Goal: Task Accomplishment & Management: Manage account settings

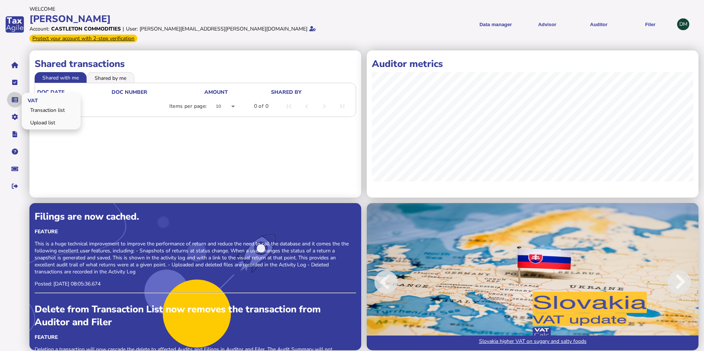
click at [13, 100] on icon "navigate application pages" at bounding box center [15, 100] width 6 height 0
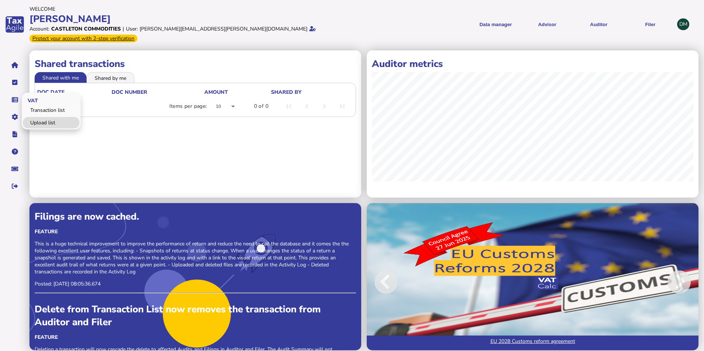
drag, startPoint x: 47, startPoint y: 112, endPoint x: 49, endPoint y: 108, distance: 4.1
click at [47, 117] on link "Upload list" at bounding box center [51, 122] width 57 height 11
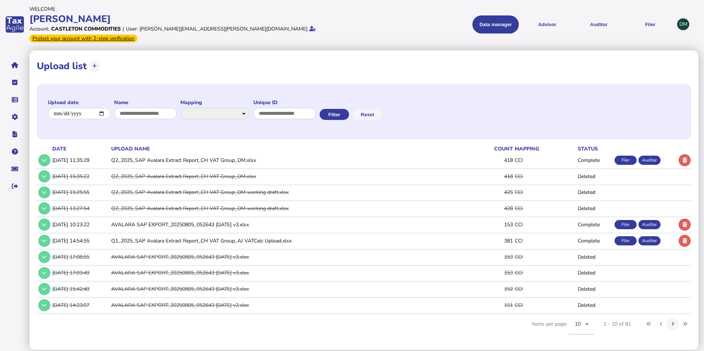
click at [219, 65] on div "**********" at bounding box center [364, 66] width 654 height 17
click at [99, 60] on button at bounding box center [95, 66] width 12 height 12
select select "**********"
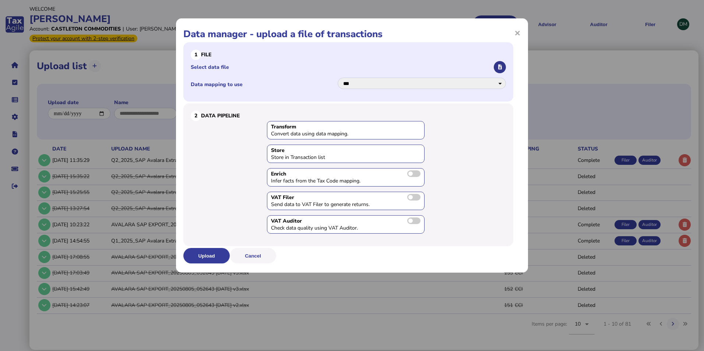
click at [503, 66] on button "button" at bounding box center [500, 67] width 12 height 12
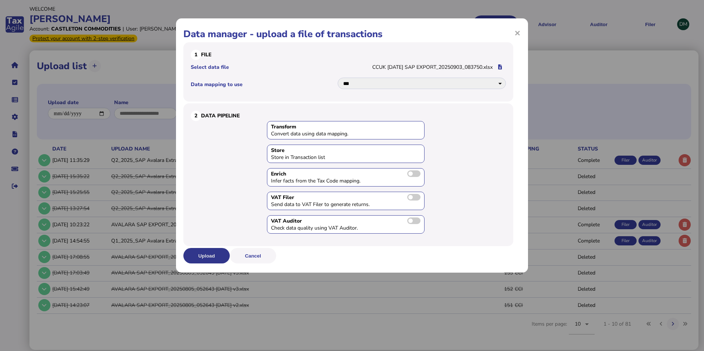
click at [206, 253] on button "Upload" at bounding box center [206, 255] width 46 height 15
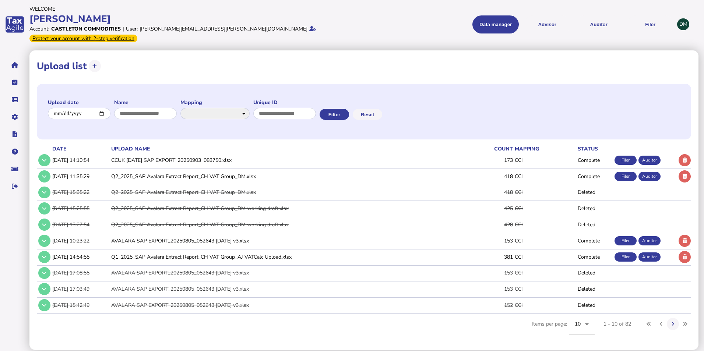
drag, startPoint x: 532, startPoint y: 150, endPoint x: 498, endPoint y: 152, distance: 33.6
click at [498, 153] on tr "[DATE] 14:10:54 CCUK [DATE] SAP EXPORT_20250903_083750.xlsx 173 CCI Complete Fi…" at bounding box center [364, 160] width 654 height 15
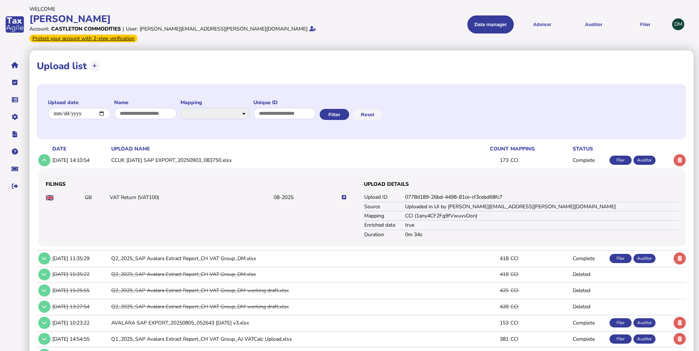
drag, startPoint x: 498, startPoint y: 152, endPoint x: 535, endPoint y: 155, distance: 36.9
click at [535, 155] on td "CCI" at bounding box center [540, 160] width 62 height 15
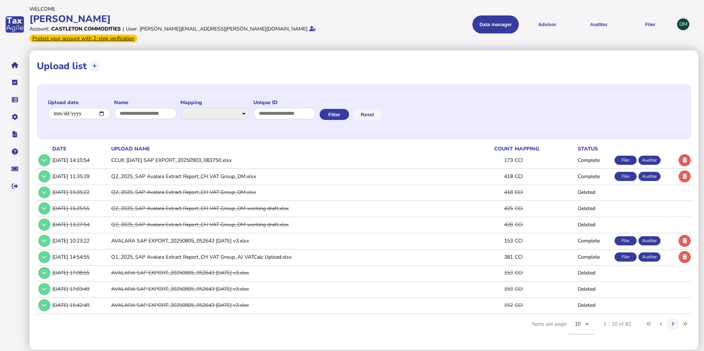
click at [302, 6] on div "Welcome" at bounding box center [189, 9] width 320 height 7
click at [597, 22] on button "Auditor" at bounding box center [598, 24] width 46 height 18
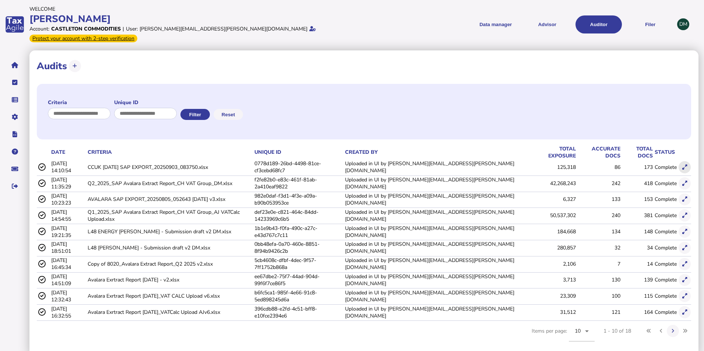
click at [684, 165] on icon at bounding box center [684, 167] width 5 height 5
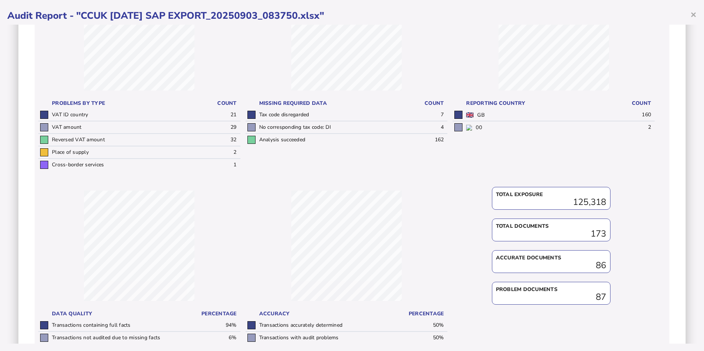
scroll to position [74, 0]
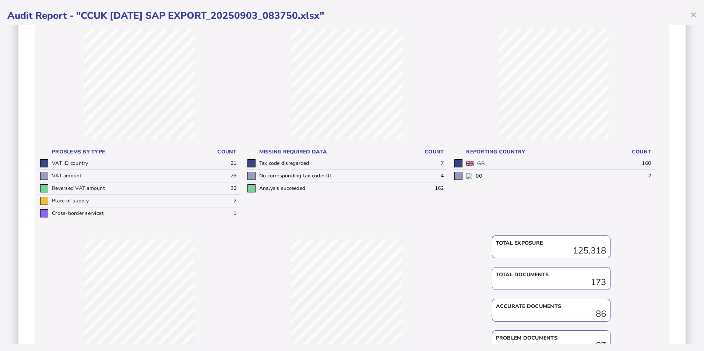
drag, startPoint x: 60, startPoint y: 156, endPoint x: 243, endPoint y: 169, distance: 183.4
click at [243, 169] on div "VAT ID country 21 Problems by type Count VAT ID country 21 VAT amount 29 Revers…" at bounding box center [353, 210] width 631 height 378
click at [234, 170] on tbody "VAT ID country 21 VAT amount 29 Reversed VAT amount 32 Place of supply 2 Cross-…" at bounding box center [139, 189] width 202 height 62
click at [233, 165] on td "21" at bounding box center [219, 164] width 42 height 12
click at [228, 165] on td "21" at bounding box center [219, 164] width 42 height 12
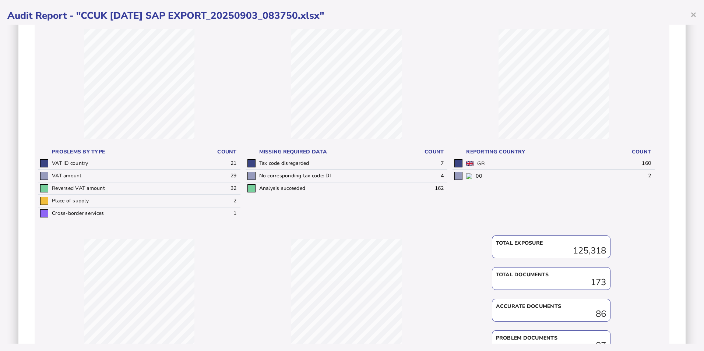
drag, startPoint x: 52, startPoint y: 161, endPoint x: 236, endPoint y: 164, distance: 183.7
click at [236, 164] on tr "VAT ID country 21" at bounding box center [139, 164] width 202 height 12
drag, startPoint x: 236, startPoint y: 164, endPoint x: 264, endPoint y: 199, distance: 44.8
click at [300, 205] on div "Analysis succeeded 162 Missing required data Count Tax code disregarded 7 No co…" at bounding box center [347, 123] width 202 height 205
drag, startPoint x: 108, startPoint y: 157, endPoint x: 109, endPoint y: 162, distance: 5.3
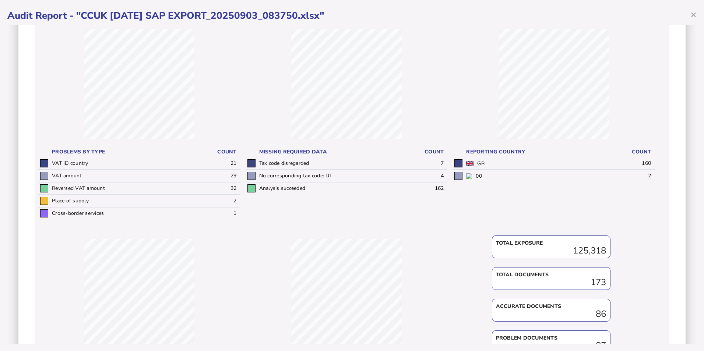
click at [108, 157] on th "Problems by type" at bounding box center [124, 152] width 148 height 11
click at [189, 163] on td "VAT ID country" at bounding box center [124, 164] width 148 height 12
click at [229, 159] on td "21" at bounding box center [219, 164] width 42 height 12
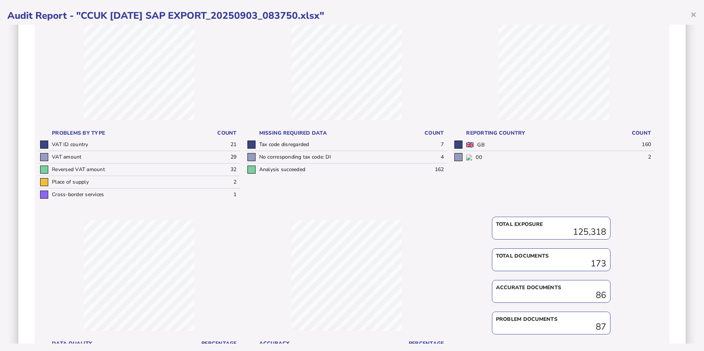
scroll to position [197, 0]
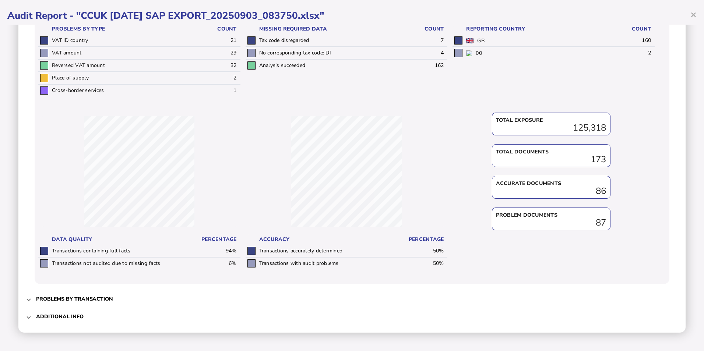
click at [29, 298] on span at bounding box center [28, 299] width 3 height 7
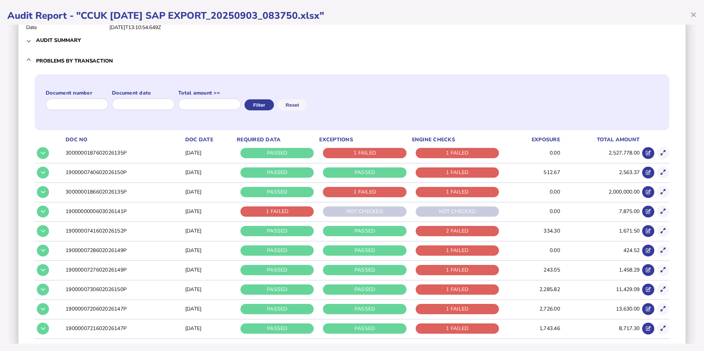
scroll to position [102, 0]
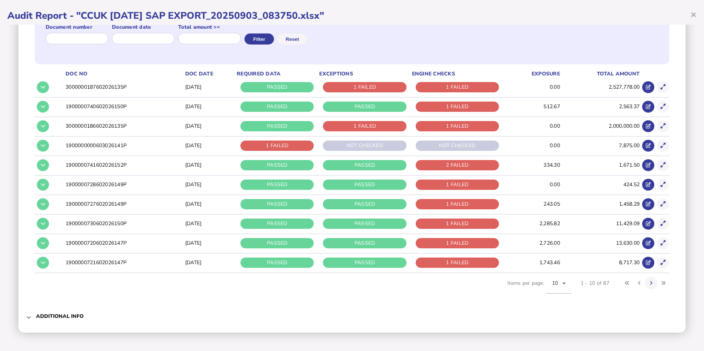
drag, startPoint x: 67, startPoint y: 88, endPoint x: 125, endPoint y: 88, distance: 57.8
click at [125, 88] on td "3000000187602026135P" at bounding box center [124, 87] width 120 height 18
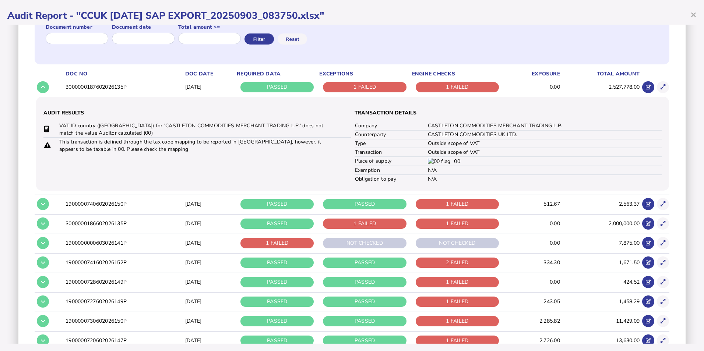
drag, startPoint x: 125, startPoint y: 88, endPoint x: 134, endPoint y: 89, distance: 8.5
click at [134, 89] on td "3000000187602026135P" at bounding box center [124, 87] width 120 height 18
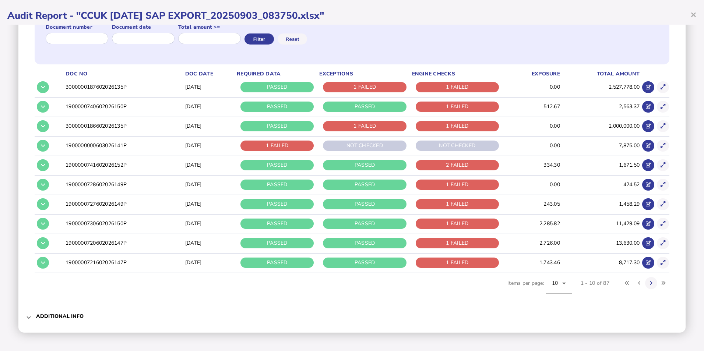
drag, startPoint x: 134, startPoint y: 84, endPoint x: 63, endPoint y: 82, distance: 70.7
click at [63, 82] on tr "3000000187602026135P [DATE] PASSED 1 FAILED 1 FAILED 0.00 2,527,778.00" at bounding box center [352, 87] width 635 height 18
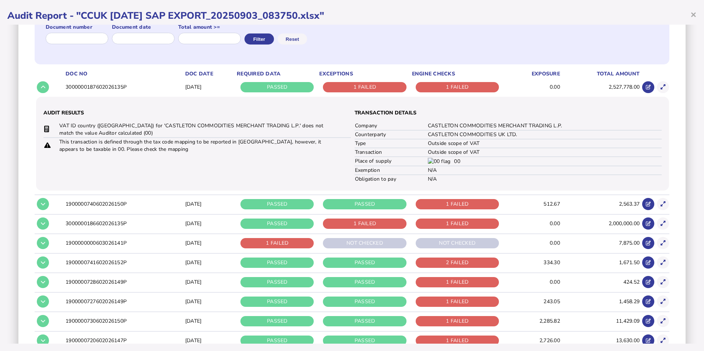
click at [131, 90] on td "3000000187602026135P" at bounding box center [124, 87] width 120 height 18
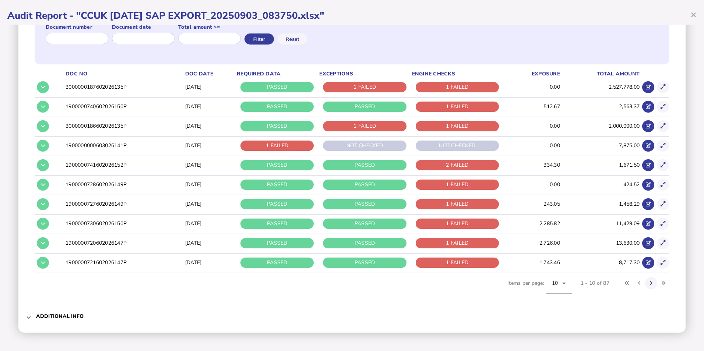
drag, startPoint x: 597, startPoint y: 282, endPoint x: 606, endPoint y: 284, distance: 9.7
click at [606, 284] on span "Items per page: 10 1 - 10 of 87" at bounding box center [588, 287] width 162 height 29
click at [605, 286] on span "Items per page: 10 1 - 10 of 87" at bounding box center [588, 287] width 162 height 29
click at [44, 88] on icon at bounding box center [43, 87] width 4 height 5
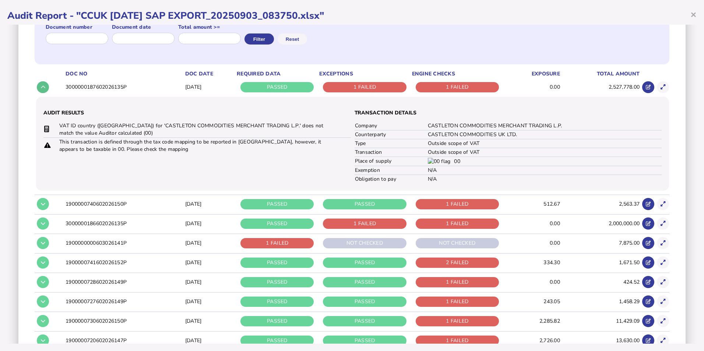
drag, startPoint x: 40, startPoint y: 83, endPoint x: 48, endPoint y: 85, distance: 7.9
click at [48, 85] on button at bounding box center [43, 87] width 12 height 12
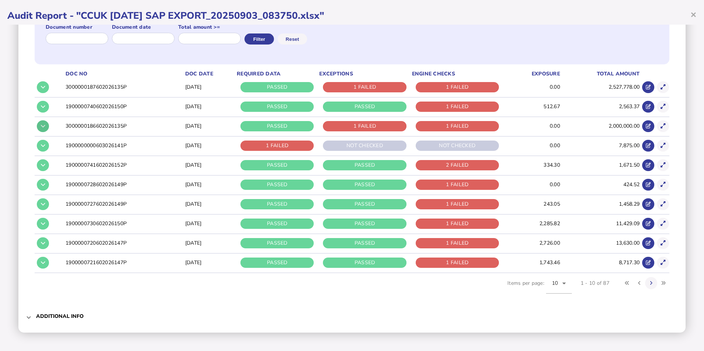
click at [42, 128] on icon at bounding box center [43, 126] width 4 height 5
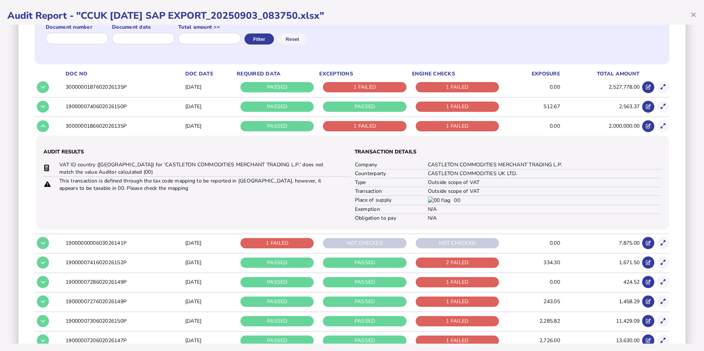
click at [68, 258] on td "1900000741602026152P" at bounding box center [124, 262] width 120 height 19
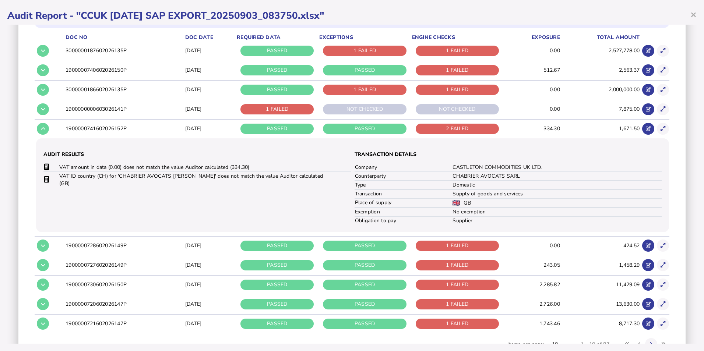
scroll to position [139, 0]
click at [483, 188] on td "Domestic" at bounding box center [556, 184] width 209 height 9
drag, startPoint x: 71, startPoint y: 164, endPoint x: 258, endPoint y: 169, distance: 187.4
click at [258, 169] on td "VAT amount in data (0.00) does not match the value Auditor calculated (334.30)" at bounding box center [195, 167] width 273 height 8
click at [259, 168] on td "VAT amount in data (0.00) does not match the value Auditor calculated (334.30)" at bounding box center [195, 167] width 273 height 8
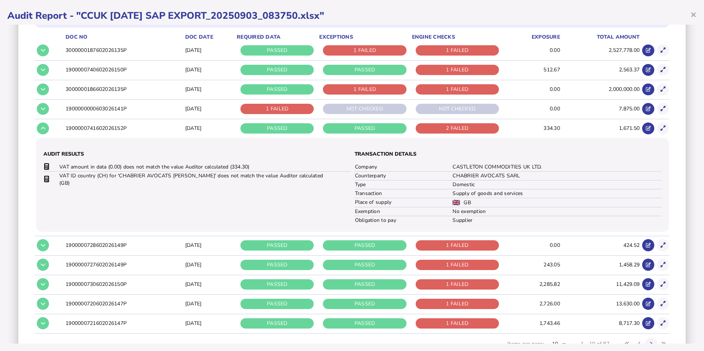
drag, startPoint x: 259, startPoint y: 167, endPoint x: 77, endPoint y: 159, distance: 181.6
click at [77, 159] on div "Audit Results VAT amount in data (0.00) does not match the value Auditor calcul…" at bounding box center [196, 184] width 307 height 79
click at [277, 167] on td "VAT amount in data (0.00) does not match the value Auditor calculated (334.30)" at bounding box center [195, 167] width 273 height 8
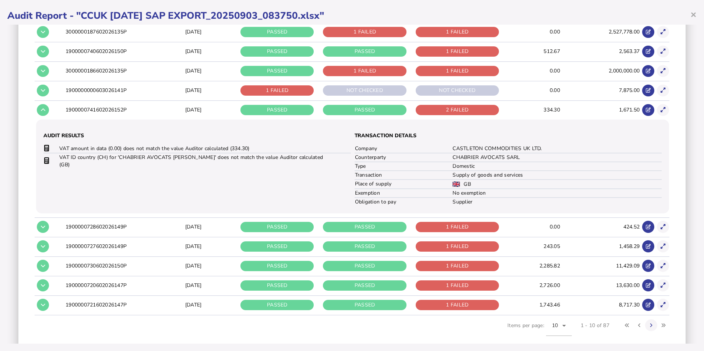
scroll to position [200, 0]
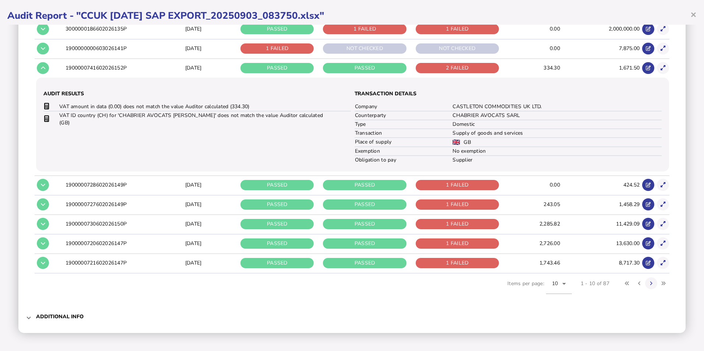
click at [46, 187] on button at bounding box center [43, 185] width 12 height 12
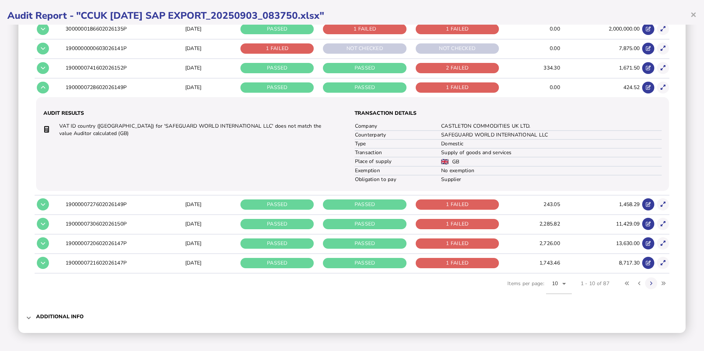
drag, startPoint x: 46, startPoint y: 202, endPoint x: 305, endPoint y: 145, distance: 265.0
click at [306, 145] on tbody "3000000187602026135P [DATE] PASSED 1 FAILED 1 FAILED 0.00 2,527,778.00 Audit Re…" at bounding box center [352, 127] width 635 height 292
drag, startPoint x: 86, startPoint y: 134, endPoint x: 247, endPoint y: 142, distance: 160.7
click at [247, 142] on div "Audit Results VAT ID country ([GEOGRAPHIC_DATA]) for 'SAFEGUARD WORLD INTERNATI…" at bounding box center [196, 144] width 307 height 79
click at [296, 160] on div "Audit Results VAT ID country ([GEOGRAPHIC_DATA]) for 'SAFEGUARD WORLD INTERNATI…" at bounding box center [196, 144] width 307 height 79
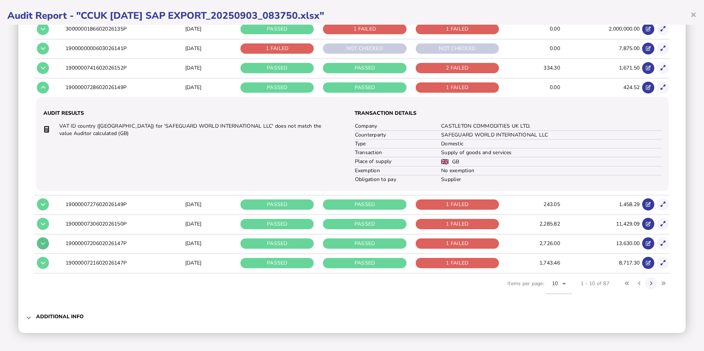
click at [45, 245] on button at bounding box center [43, 243] width 12 height 12
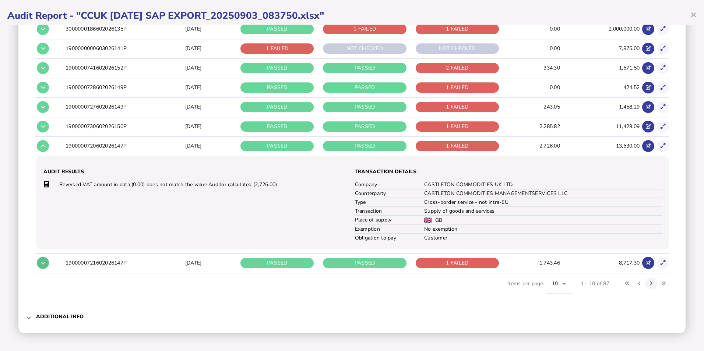
click at [43, 263] on icon at bounding box center [43, 263] width 4 height 5
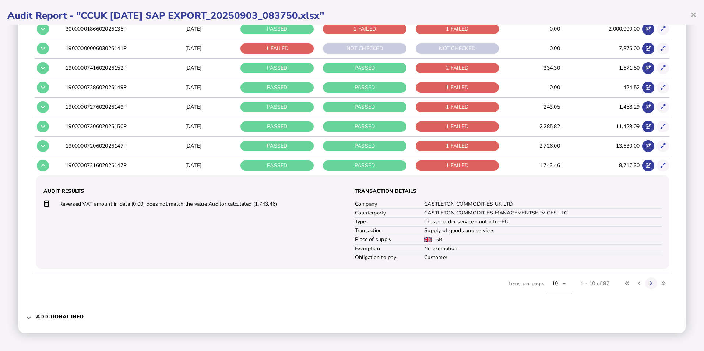
click at [51, 128] on td at bounding box center [56, 126] width 15 height 19
drag, startPoint x: 598, startPoint y: 284, endPoint x: 607, endPoint y: 282, distance: 9.0
click at [607, 282] on span "Items per page: 10 1 - 10 of 87" at bounding box center [588, 288] width 162 height 29
drag, startPoint x: 607, startPoint y: 282, endPoint x: 563, endPoint y: 302, distance: 47.6
click at [589, 304] on div "Document number Document date Total amount >= Filter Reset Doc No Doc Date Requ…" at bounding box center [352, 108] width 652 height 398
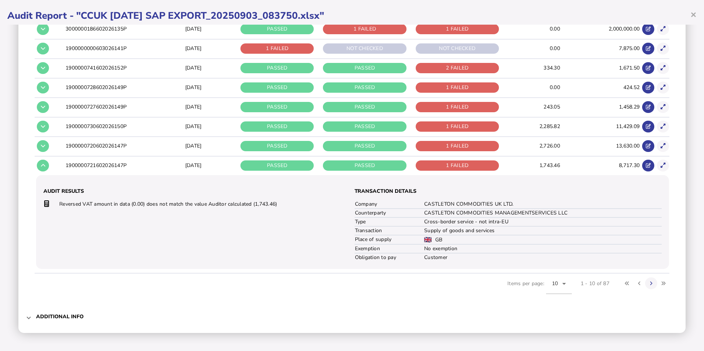
click at [52, 130] on td at bounding box center [56, 126] width 15 height 19
click at [42, 126] on icon at bounding box center [43, 126] width 4 height 5
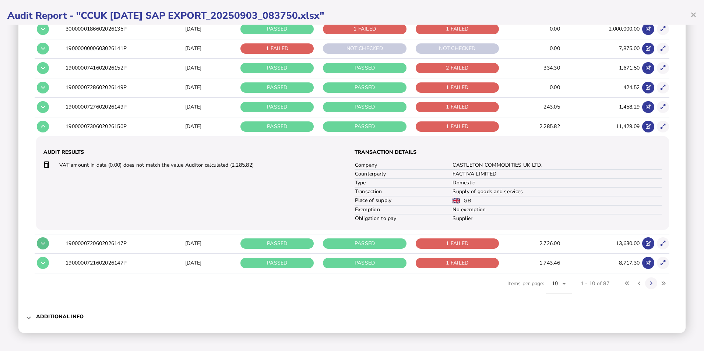
click at [45, 243] on button at bounding box center [43, 243] width 12 height 12
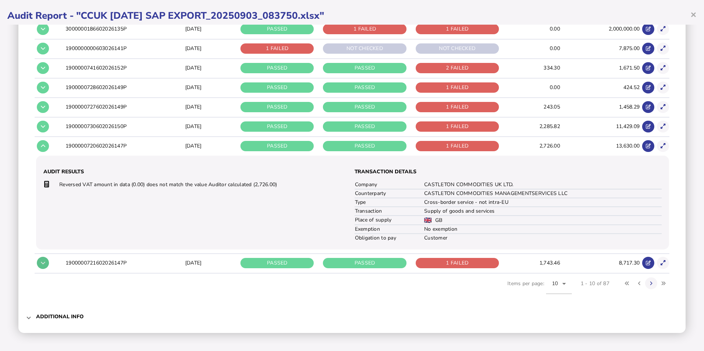
click at [42, 266] on button at bounding box center [43, 263] width 12 height 12
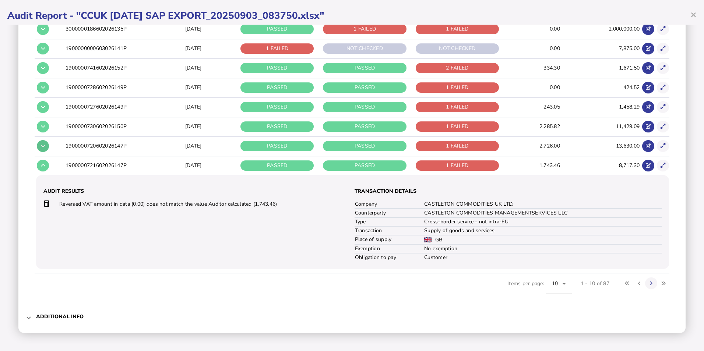
click at [46, 147] on button at bounding box center [43, 146] width 12 height 12
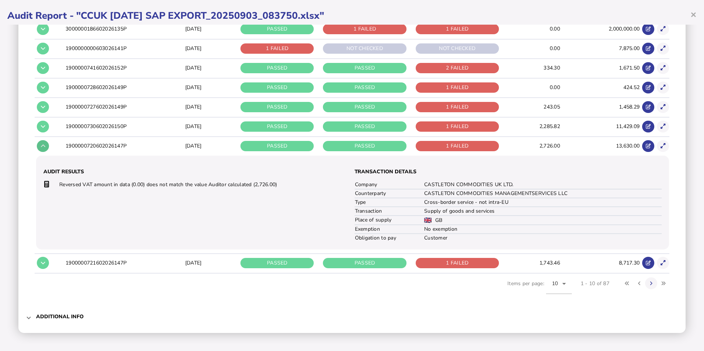
click at [43, 148] on icon at bounding box center [43, 146] width 4 height 5
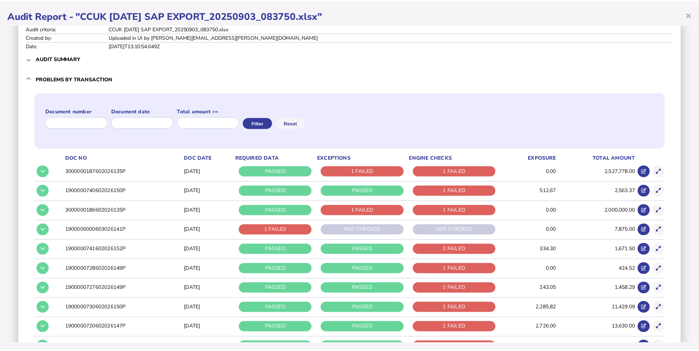
scroll to position [0, 0]
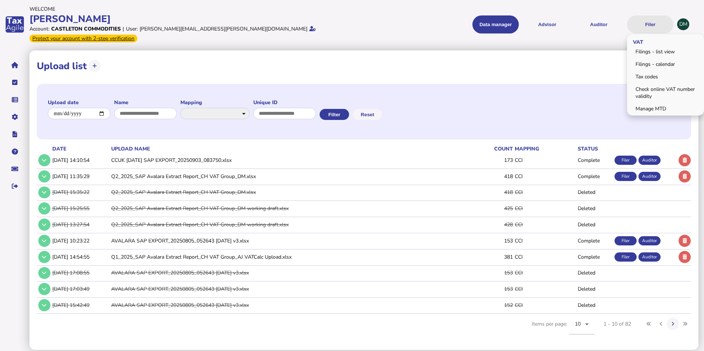
click at [655, 18] on button "Filer" at bounding box center [650, 24] width 46 height 18
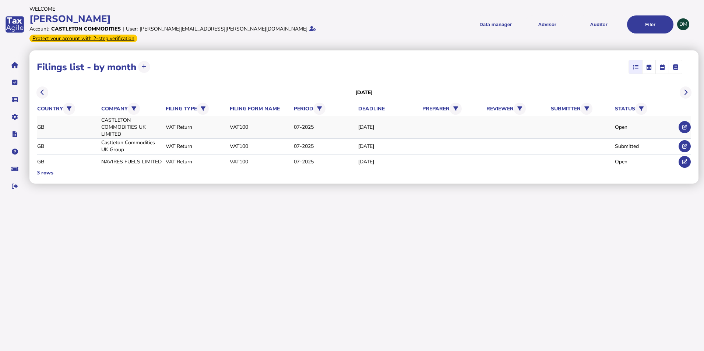
click at [131, 117] on div "CASTLETON COMMODITIES UK LIMITED" at bounding box center [131, 127] width 61 height 21
click at [688, 121] on button at bounding box center [684, 127] width 12 height 12
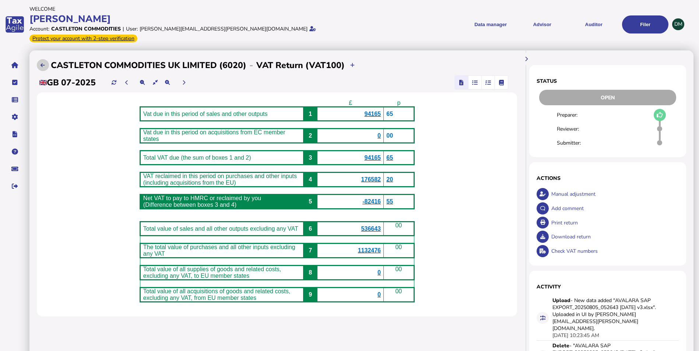
click at [45, 59] on button at bounding box center [43, 65] width 12 height 12
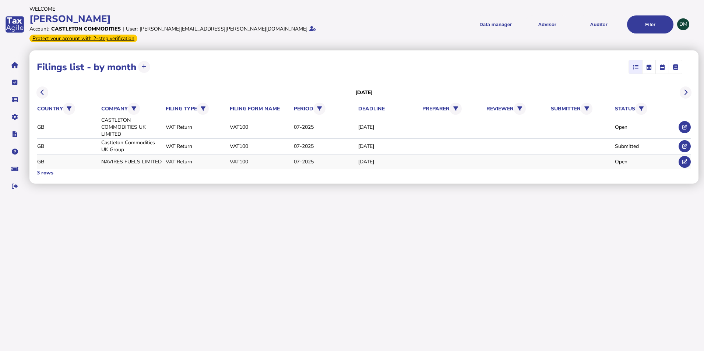
click at [158, 159] on tr "GB NAVIRES FUELS LIMITED VAT Return VAT100 07-[DATE], 2025 Open" at bounding box center [364, 162] width 654 height 15
click at [679, 156] on button at bounding box center [684, 162] width 12 height 12
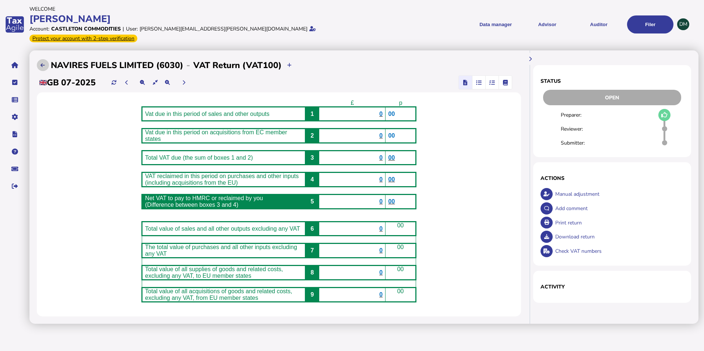
click at [44, 63] on icon at bounding box center [42, 65] width 4 height 5
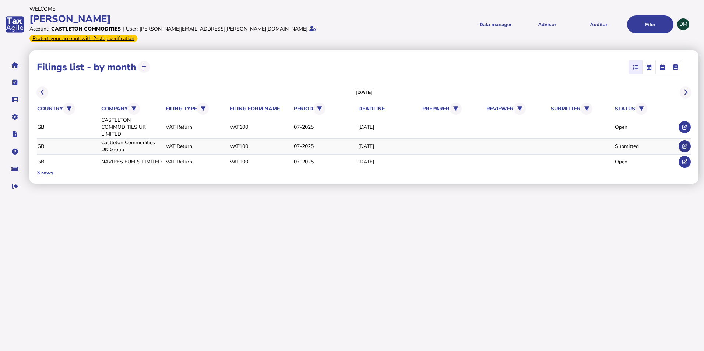
click at [688, 140] on button at bounding box center [684, 146] width 12 height 12
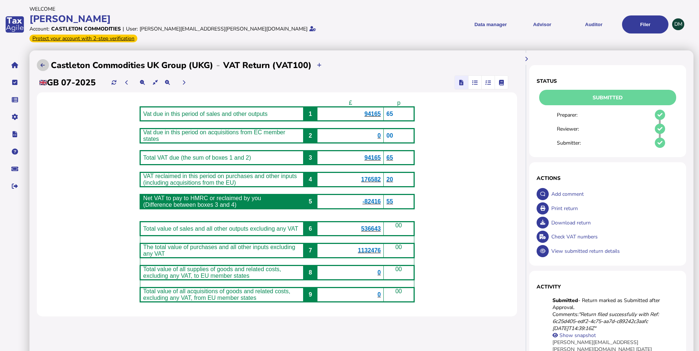
click at [46, 59] on button at bounding box center [43, 65] width 12 height 12
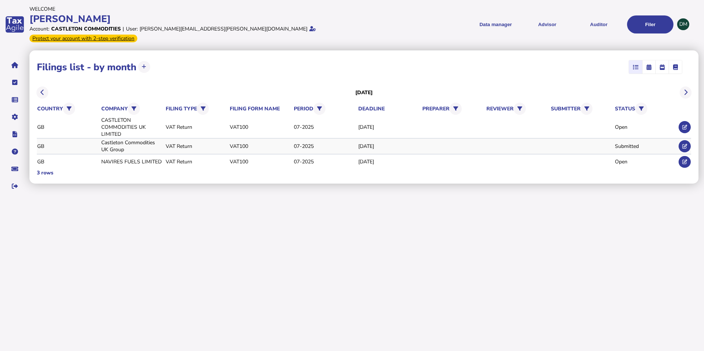
drag, startPoint x: 374, startPoint y: 136, endPoint x: 378, endPoint y: 136, distance: 4.4
click at [378, 143] on div "[DATE]" at bounding box center [388, 146] width 61 height 7
drag, startPoint x: 378, startPoint y: 136, endPoint x: 387, endPoint y: 136, distance: 8.1
click at [387, 143] on div "[DATE]" at bounding box center [388, 146] width 61 height 7
click at [688, 142] on td at bounding box center [684, 146] width 14 height 15
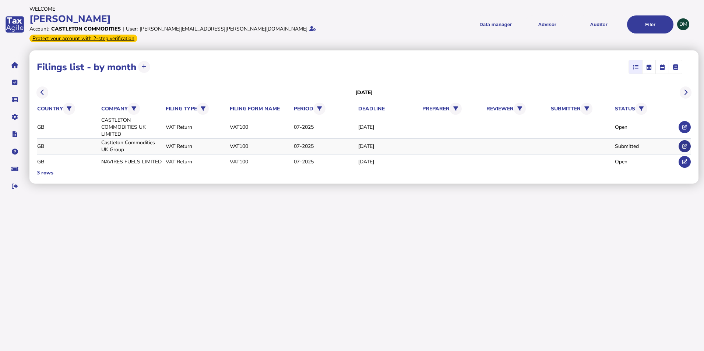
click at [684, 144] on icon at bounding box center [684, 146] width 5 height 5
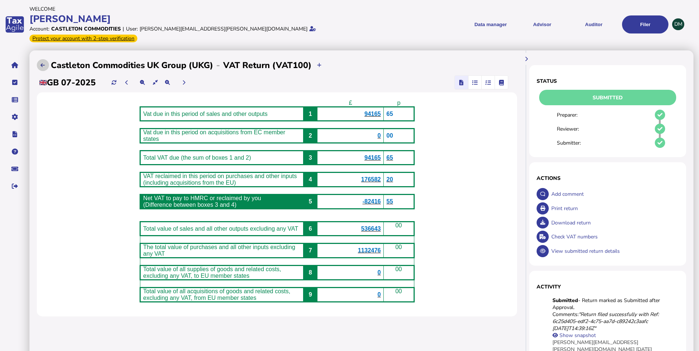
click at [42, 63] on icon at bounding box center [42, 65] width 4 height 5
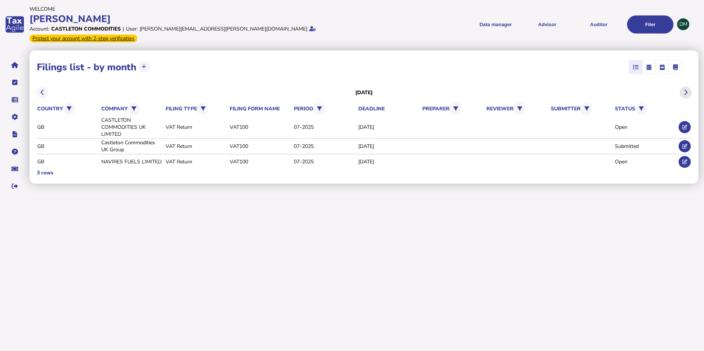
click at [684, 92] on icon at bounding box center [686, 92] width 4 height 0
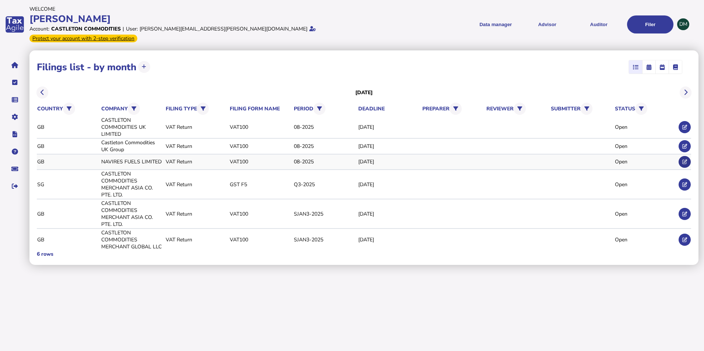
click at [687, 159] on icon at bounding box center [684, 161] width 5 height 5
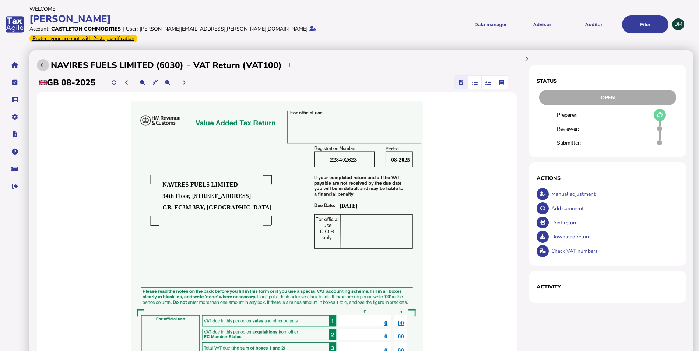
click at [41, 63] on icon at bounding box center [42, 65] width 4 height 5
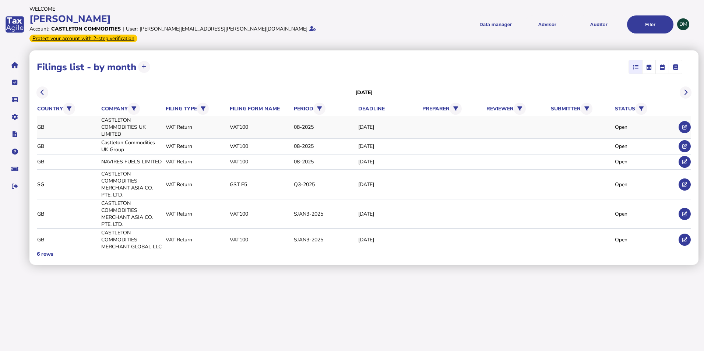
click at [250, 124] on div "VAT100" at bounding box center [260, 127] width 61 height 7
click at [684, 125] on icon at bounding box center [684, 127] width 5 height 5
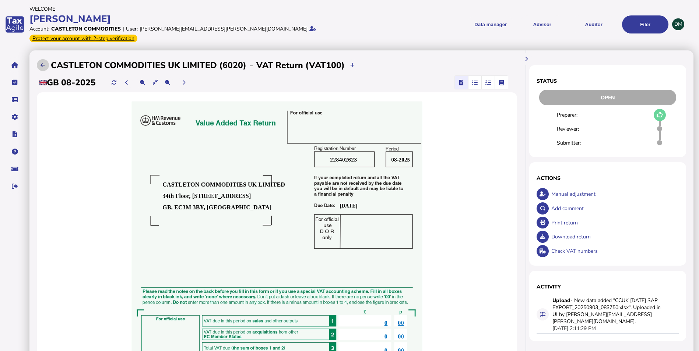
click at [45, 59] on button at bounding box center [43, 65] width 12 height 12
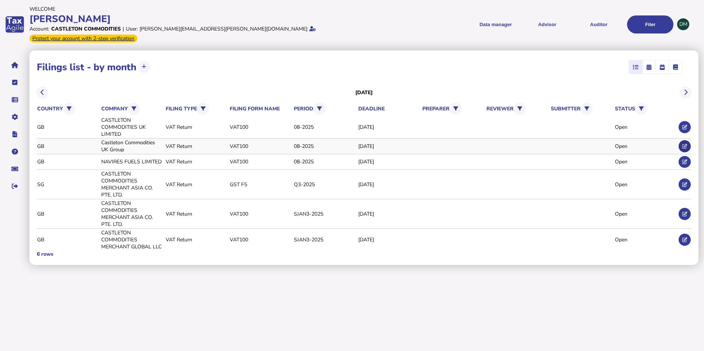
click at [683, 144] on icon at bounding box center [684, 146] width 5 height 5
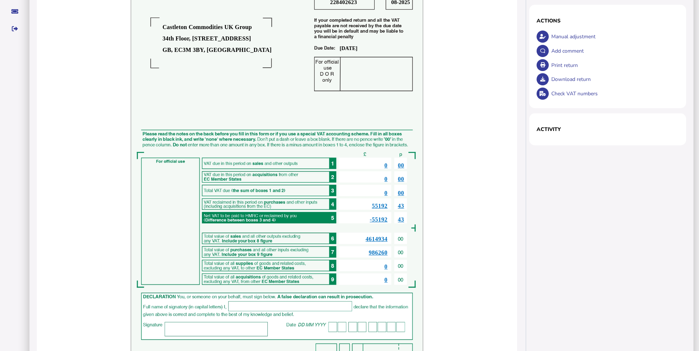
scroll to position [176, 0]
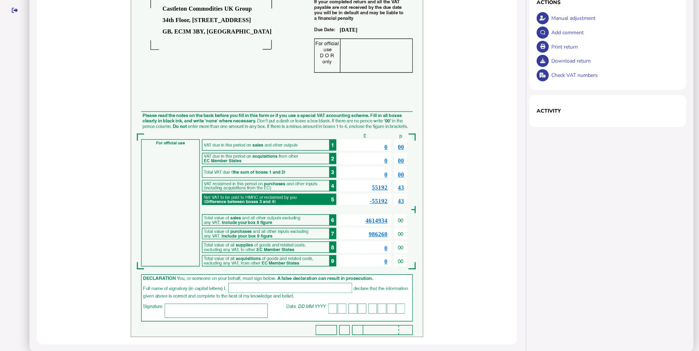
drag, startPoint x: 439, startPoint y: 257, endPoint x: 334, endPoint y: 208, distance: 116.3
click at [332, 228] on div "08-2025 228402623 [DATE] Castleton Commodities UK Group [STREET_ADDRESS] 0 00 0…" at bounding box center [277, 130] width 480 height 428
click at [352, 144] on div "0" at bounding box center [365, 147] width 44 height 7
drag, startPoint x: 382, startPoint y: 237, endPoint x: 434, endPoint y: 209, distance: 59.3
click at [392, 210] on div "08-2025 228402623 [DATE] Castleton Commodities UK Group [STREET_ADDRESS] 0 00 0…" at bounding box center [277, 130] width 292 height 413
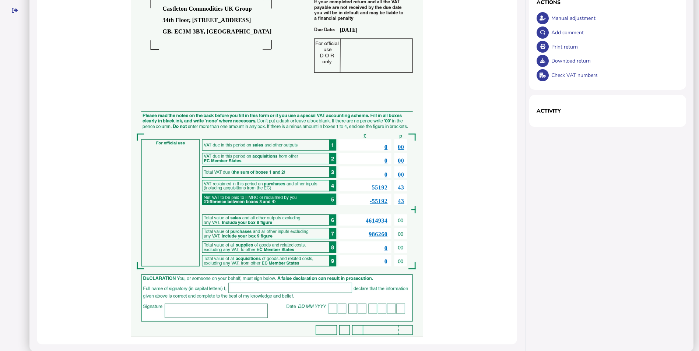
click at [448, 204] on div "08-2025 228402623 [DATE] Castleton Commodities UK Group [STREET_ADDRESS] 0 00 0…" at bounding box center [277, 130] width 480 height 428
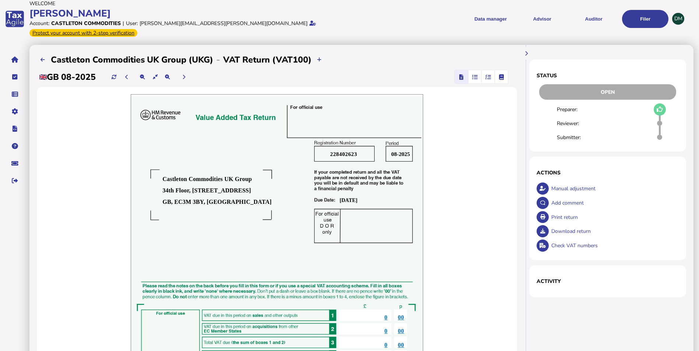
scroll to position [0, 0]
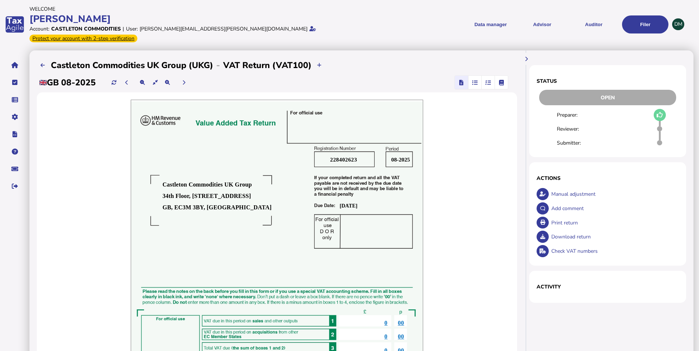
click at [472, 82] on icon "button" at bounding box center [475, 82] width 6 height 0
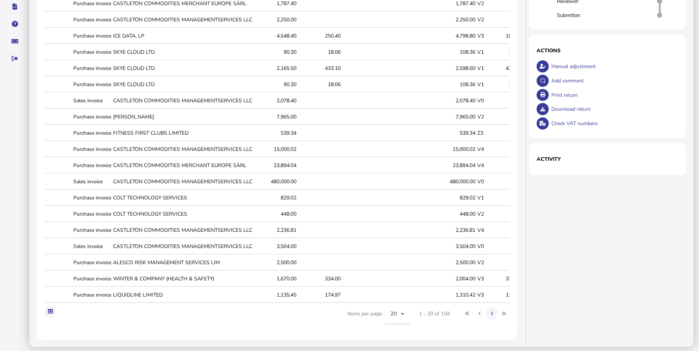
scroll to position [0, 151]
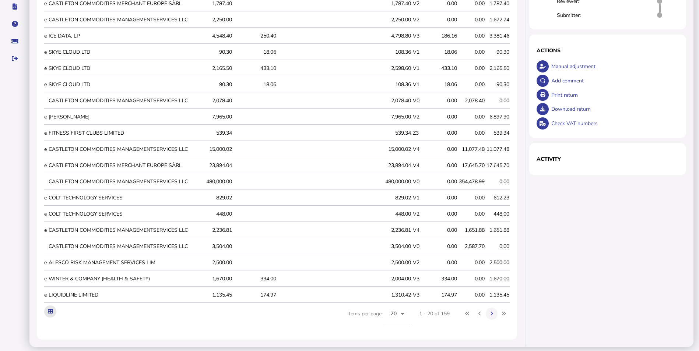
click at [45, 306] on button at bounding box center [50, 312] width 12 height 12
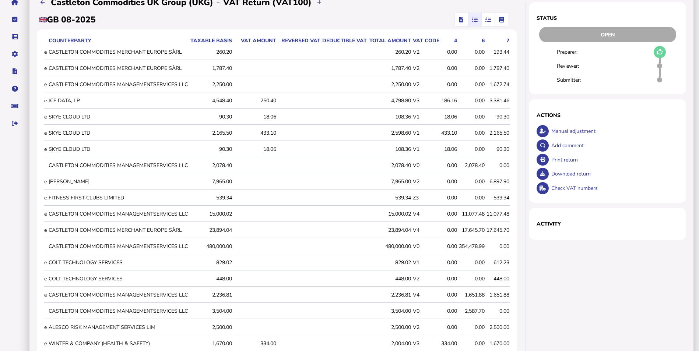
scroll to position [0, 0]
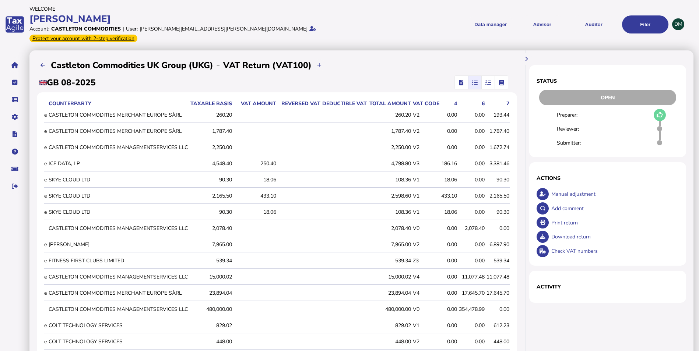
click at [488, 82] on icon "button" at bounding box center [488, 82] width 6 height 0
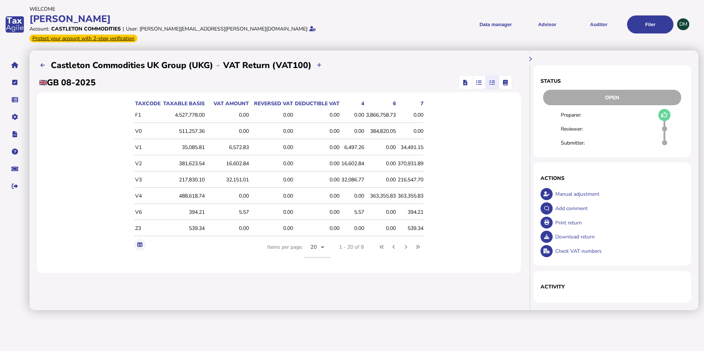
drag, startPoint x: 332, startPoint y: 96, endPoint x: 366, endPoint y: 98, distance: 34.3
click at [366, 100] on tr "taxCode Taxable basis VAT amount Reversed VAT Deductible VAT 4 6 7" at bounding box center [279, 104] width 290 height 8
drag, startPoint x: 366, startPoint y: 98, endPoint x: 403, endPoint y: 99, distance: 36.8
click at [403, 100] on table "taxCode Taxable basis VAT amount Reversed VAT Deductible VAT 4 6 7 F1 4,527,778…" at bounding box center [279, 168] width 290 height 137
drag, startPoint x: 403, startPoint y: 99, endPoint x: 367, endPoint y: 97, distance: 35.4
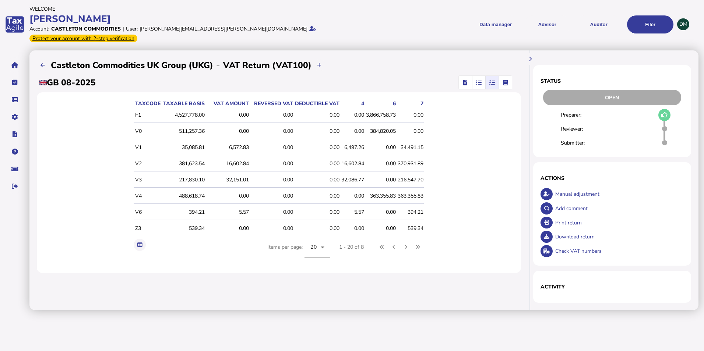
click at [369, 100] on div "6" at bounding box center [381, 103] width 30 height 7
drag, startPoint x: 416, startPoint y: 221, endPoint x: 133, endPoint y: 98, distance: 308.1
click at [133, 98] on div "taxCode Taxable basis VAT amount Reversed VAT Deductible VAT 4 6 7 F1 4,527,778…" at bounding box center [279, 182] width 484 height 181
drag, startPoint x: 133, startPoint y: 98, endPoint x: 103, endPoint y: 131, distance: 44.3
click at [103, 131] on div "taxCode Taxable basis VAT amount Reversed VAT Deductible VAT 4 6 7 F1 4,527,778…" at bounding box center [279, 182] width 484 height 181
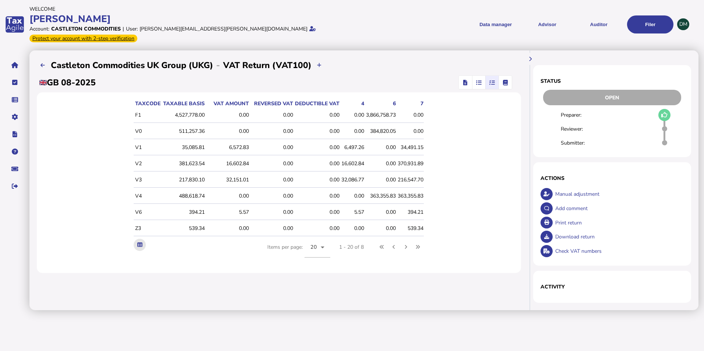
click at [137, 239] on button at bounding box center [140, 245] width 12 height 12
drag, startPoint x: 470, startPoint y: 184, endPoint x: 572, endPoint y: 32, distance: 182.3
click at [471, 184] on div "taxCode Taxable basis VAT amount Reversed VAT Deductible VAT 4 6 7 F1 4,527,778…" at bounding box center [279, 182] width 484 height 181
click at [143, 239] on button at bounding box center [140, 245] width 12 height 12
click at [472, 160] on div "taxCode Taxable basis VAT amount Reversed VAT Deductible VAT 4 6 7 F1 4,527,778…" at bounding box center [279, 182] width 484 height 181
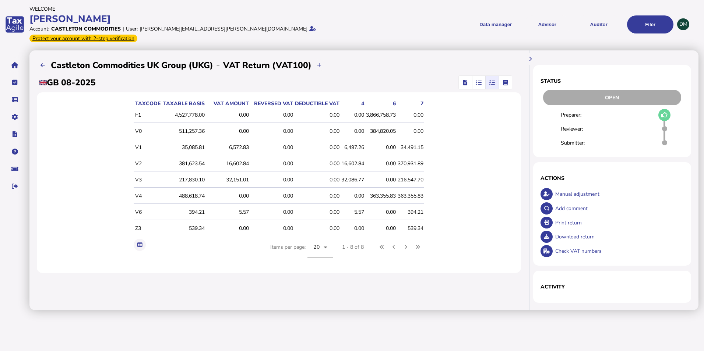
click at [464, 82] on icon "button" at bounding box center [465, 82] width 4 height 0
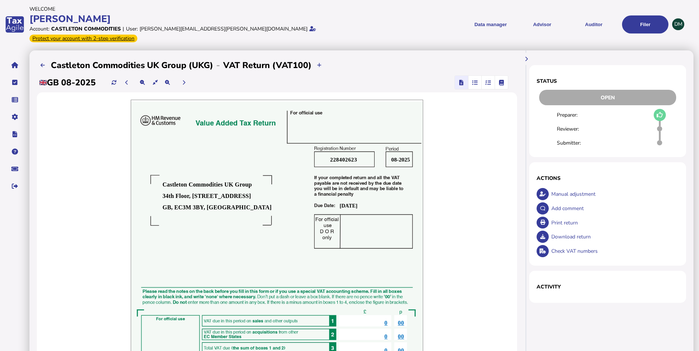
click at [476, 227] on div "08-2025 228402623 [DATE] Castleton Commodities UK Group [STREET_ADDRESS] 0 00 0…" at bounding box center [277, 306] width 480 height 428
click at [455, 178] on div "08-2025 228402623 [DATE] Castleton Commodities UK Group [STREET_ADDRESS] 0 00 0…" at bounding box center [277, 306] width 480 height 428
click at [473, 82] on icon "button" at bounding box center [475, 82] width 6 height 0
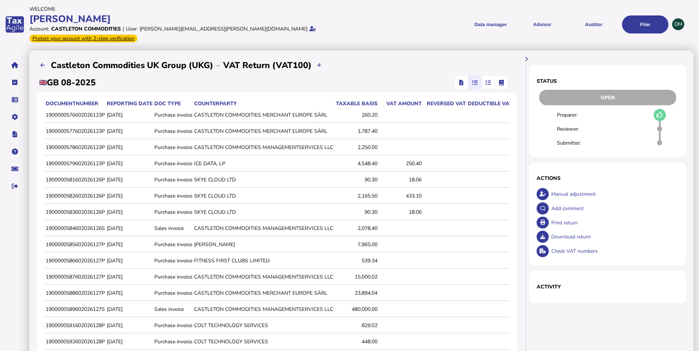
click at [384, 58] on div "**********" at bounding box center [277, 65] width 480 height 15
click at [400, 58] on div "**********" at bounding box center [277, 65] width 480 height 15
click at [408, 58] on div "**********" at bounding box center [277, 65] width 480 height 15
drag, startPoint x: 561, startPoint y: 136, endPoint x: 666, endPoint y: 132, distance: 105.0
click at [666, 136] on div "Submitter:" at bounding box center [610, 143] width 137 height 14
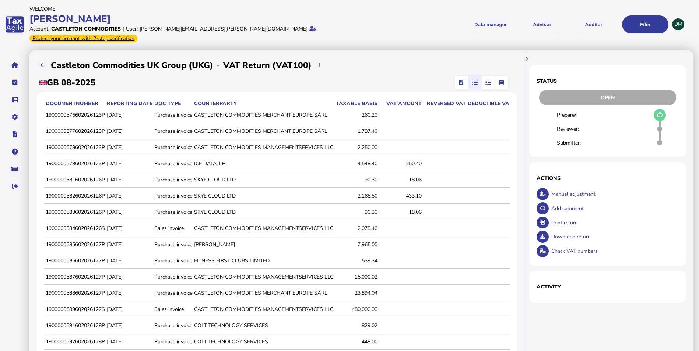
click at [579, 140] on div "Submitter:" at bounding box center [576, 143] width 38 height 7
click at [566, 140] on div "Submitter:" at bounding box center [576, 143] width 38 height 7
click at [555, 136] on div "Submitter:" at bounding box center [610, 143] width 137 height 14
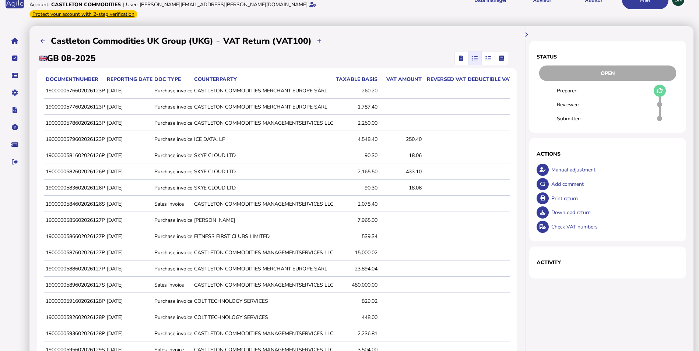
scroll to position [110, 0]
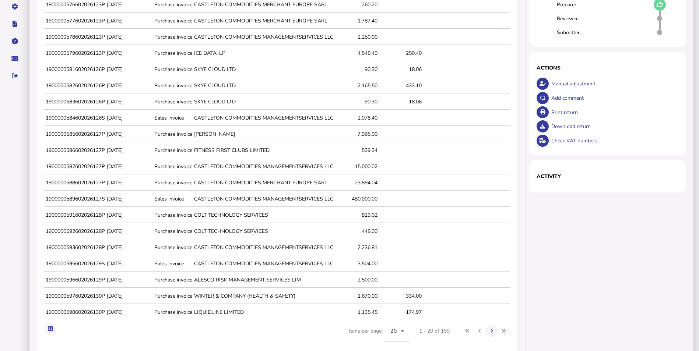
drag, startPoint x: 549, startPoint y: 146, endPoint x: 602, endPoint y: 147, distance: 53.0
click at [602, 147] on div "Status Open Preparer: Reviewer: Submitter: × Comment OK Cancel × Loading detail…" at bounding box center [607, 74] width 157 height 238
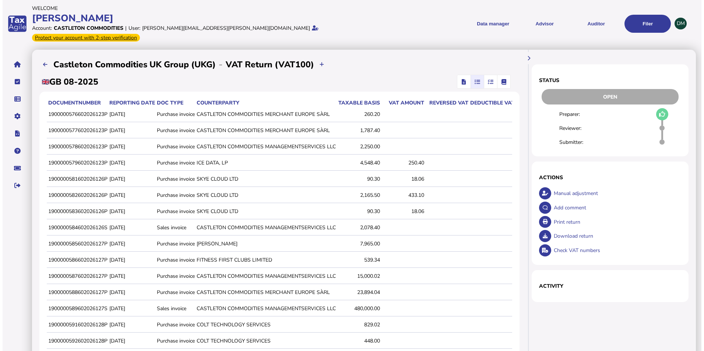
scroll to position [0, 0]
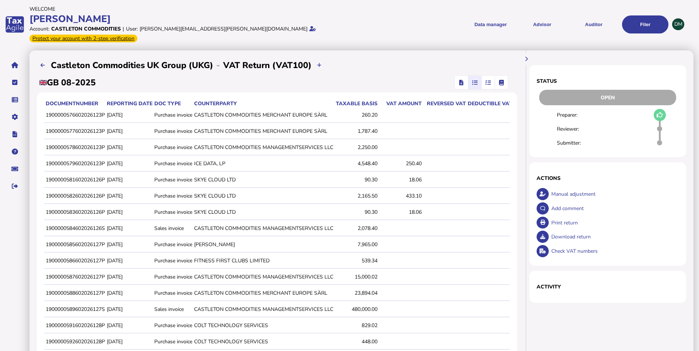
click at [578, 122] on div "Reviewer:" at bounding box center [610, 129] width 137 height 14
drag, startPoint x: 578, startPoint y: 116, endPoint x: 581, endPoint y: 128, distance: 12.6
click at [581, 136] on div "Submitter:" at bounding box center [610, 143] width 137 height 14
click at [489, 82] on icon "button" at bounding box center [488, 82] width 6 height 0
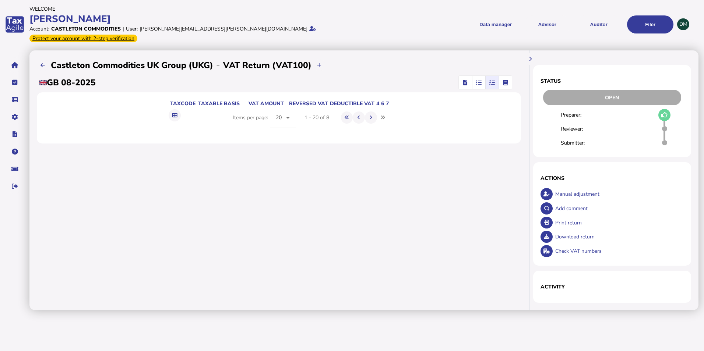
click at [505, 82] on icon "button" at bounding box center [505, 82] width 5 height 0
click at [489, 82] on icon "button" at bounding box center [492, 82] width 6 height 0
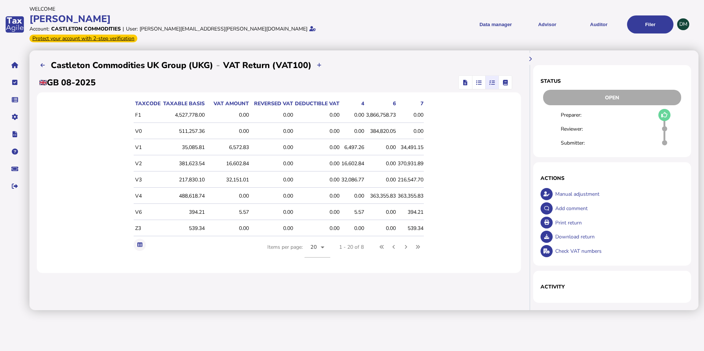
click at [574, 140] on div "Submitter:" at bounding box center [580, 143] width 39 height 7
drag, startPoint x: 561, startPoint y: 106, endPoint x: 585, endPoint y: 106, distance: 23.6
click at [585, 112] on div "Preparer:" at bounding box center [580, 115] width 39 height 7
drag, startPoint x: 585, startPoint y: 106, endPoint x: 624, endPoint y: 107, distance: 39.8
click at [624, 108] on div "Preparer:" at bounding box center [615, 115] width 138 height 14
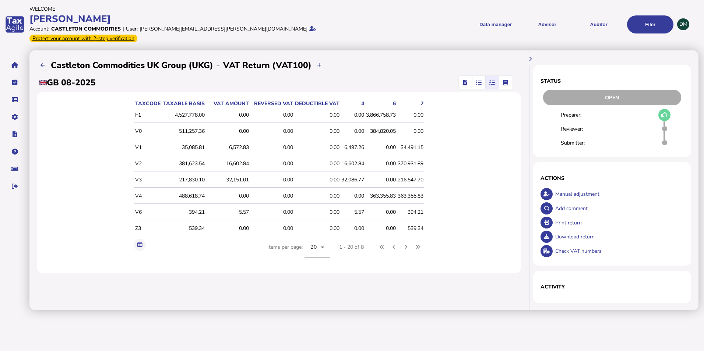
drag, startPoint x: 558, startPoint y: 134, endPoint x: 644, endPoint y: 134, distance: 85.8
click at [644, 136] on div "Submitter:" at bounding box center [615, 143] width 138 height 14
drag, startPoint x: 644, startPoint y: 134, endPoint x: 618, endPoint y: 140, distance: 27.2
click at [622, 139] on div "Submitter:" at bounding box center [615, 143] width 138 height 14
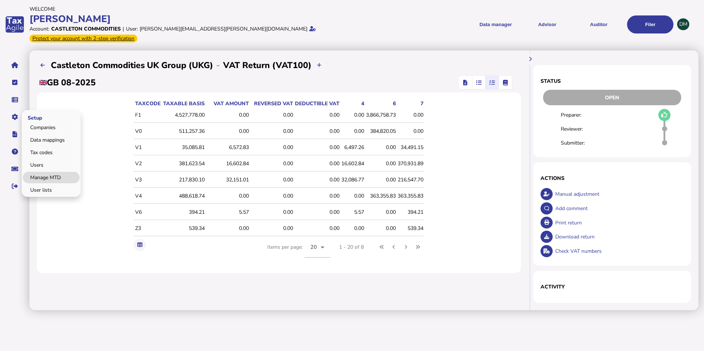
click at [62, 172] on link "Manage MTD" at bounding box center [51, 177] width 57 height 11
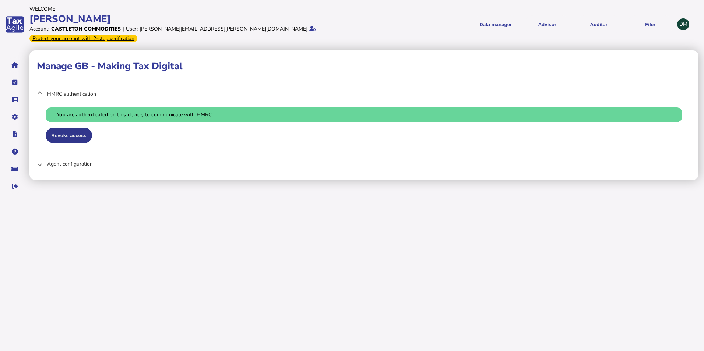
click at [75, 128] on button "Revoke access" at bounding box center [69, 135] width 46 height 15
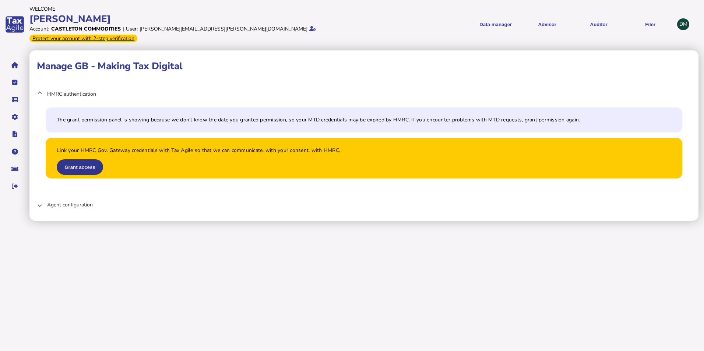
click at [79, 159] on button "Grant access" at bounding box center [80, 166] width 46 height 15
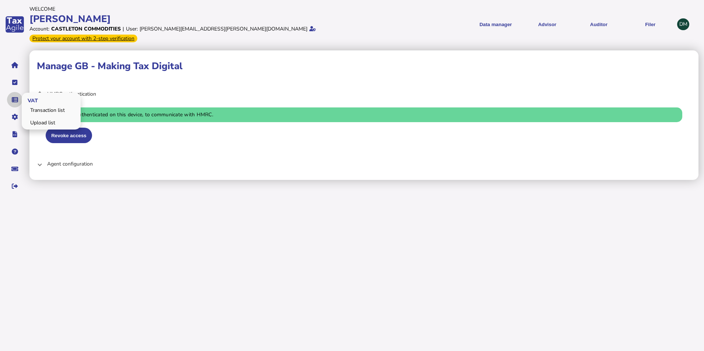
click at [15, 100] on icon "navigate application pages" at bounding box center [15, 100] width 6 height 0
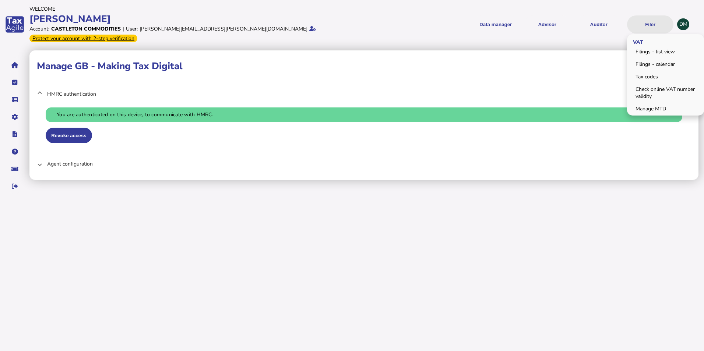
click at [655, 22] on button "Filer" at bounding box center [650, 24] width 46 height 18
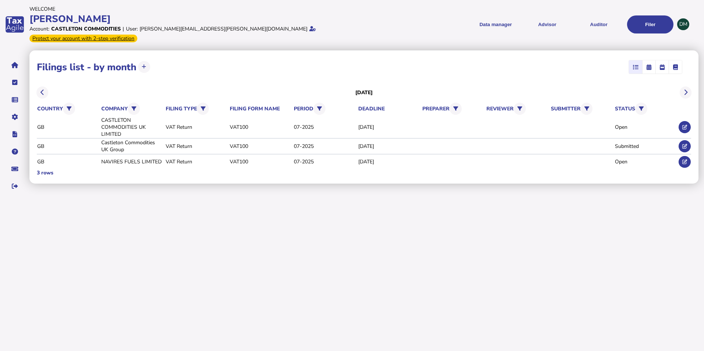
click at [229, 87] on div "[DATE] country GB company CASTLETON COMMODITIES UK LIMITED Castleton Commoditie…" at bounding box center [364, 130] width 654 height 92
drag, startPoint x: 229, startPoint y: 87, endPoint x: 209, endPoint y: 65, distance: 30.2
click at [208, 65] on div "**********" at bounding box center [364, 67] width 654 height 18
click at [583, 199] on html "**********" at bounding box center [352, 99] width 704 height 199
